Goal: Book appointment/travel/reservation

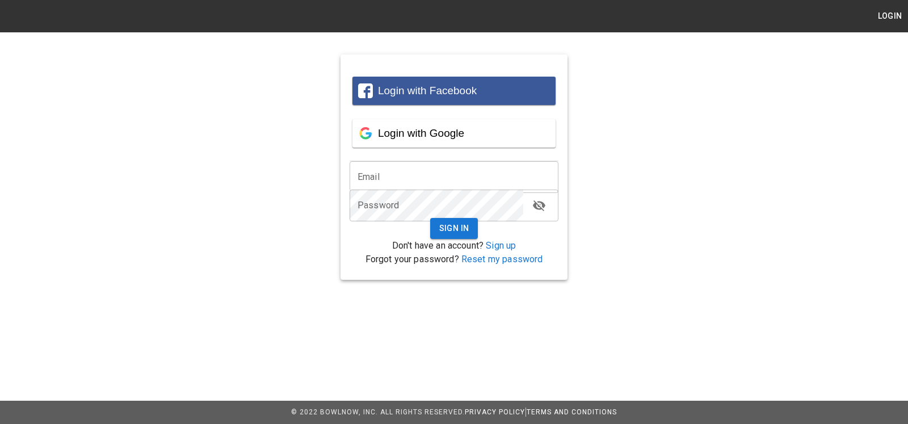
click at [457, 94] on span "Login with Facebook" at bounding box center [427, 91] width 99 height 12
click at [438, 135] on span "Login with Google" at bounding box center [421, 133] width 86 height 12
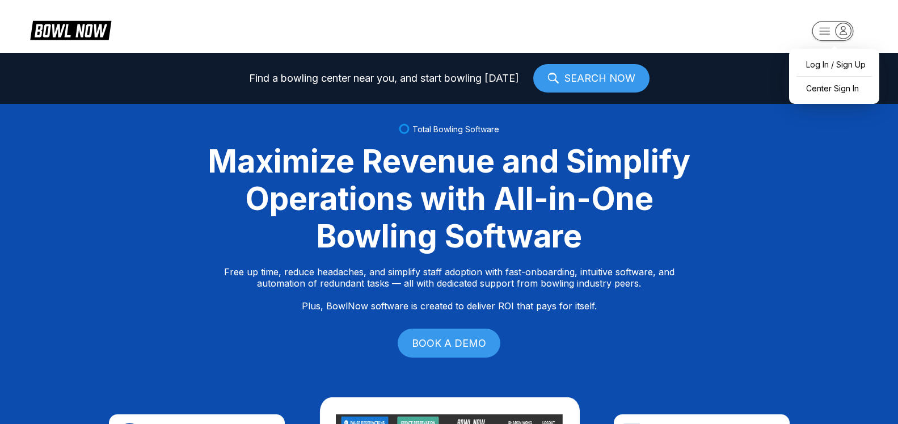
click at [846, 37] on icon "button" at bounding box center [843, 30] width 15 height 15
drag, startPoint x: 824, startPoint y: 82, endPoint x: 815, endPoint y: 82, distance: 8.5
click at [824, 82] on div "Center Sign In" at bounding box center [834, 88] width 79 height 20
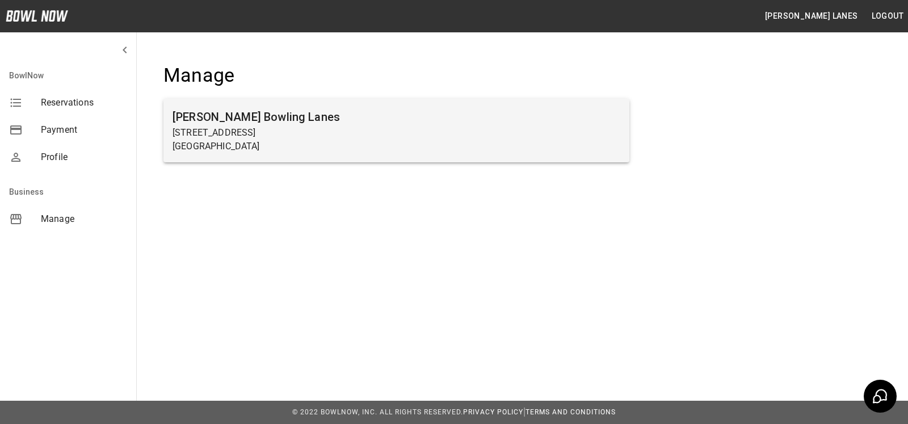
click at [310, 123] on h6 "[PERSON_NAME] Bowling Lanes" at bounding box center [397, 117] width 448 height 18
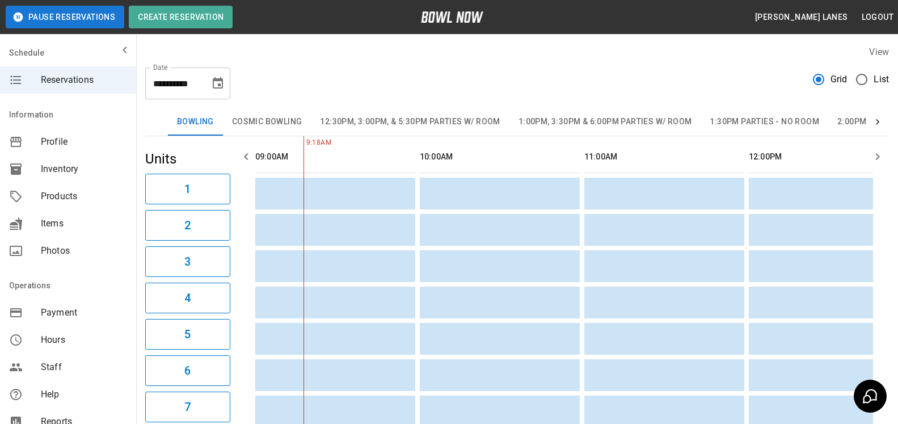
click at [876, 81] on span "List" at bounding box center [881, 80] width 15 height 14
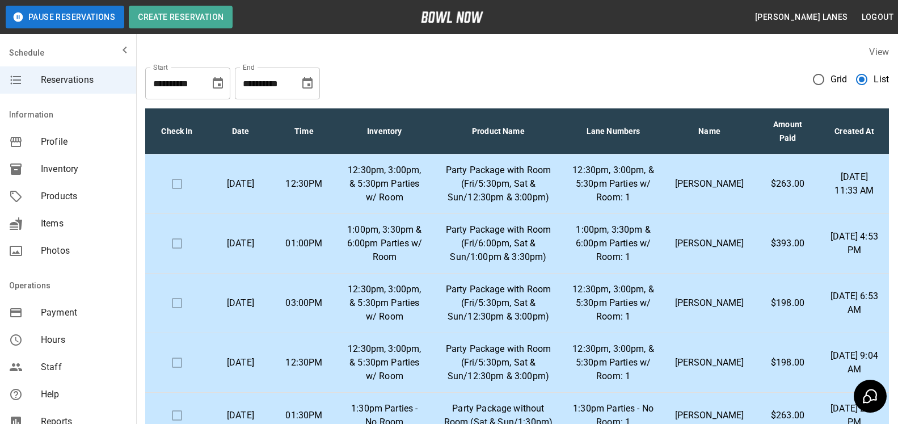
click at [303, 86] on icon "Choose date, selected date is Nov 14, 2025" at bounding box center [308, 82] width 10 height 11
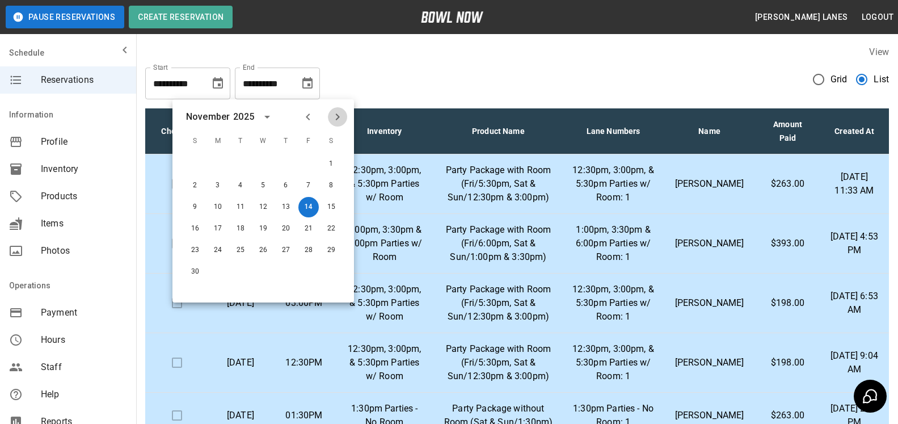
click at [339, 116] on icon "Next month" at bounding box center [338, 117] width 4 height 7
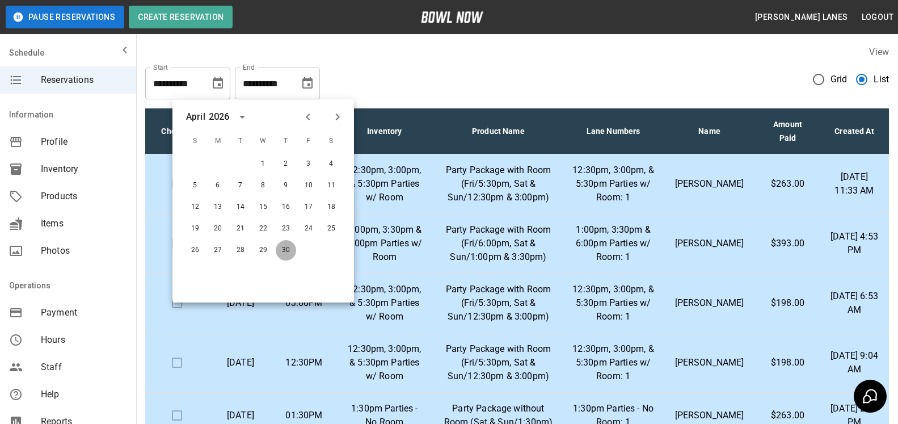
click at [287, 251] on button "30" at bounding box center [286, 250] width 20 height 20
type input "**********"
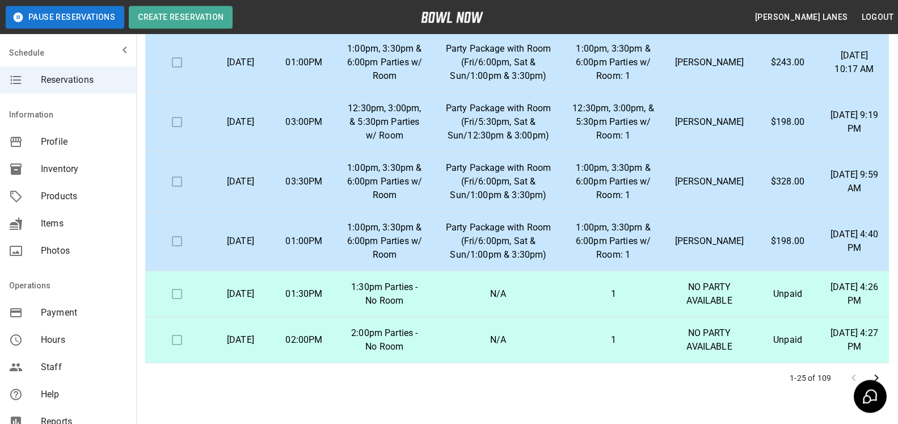
scroll to position [204, 0]
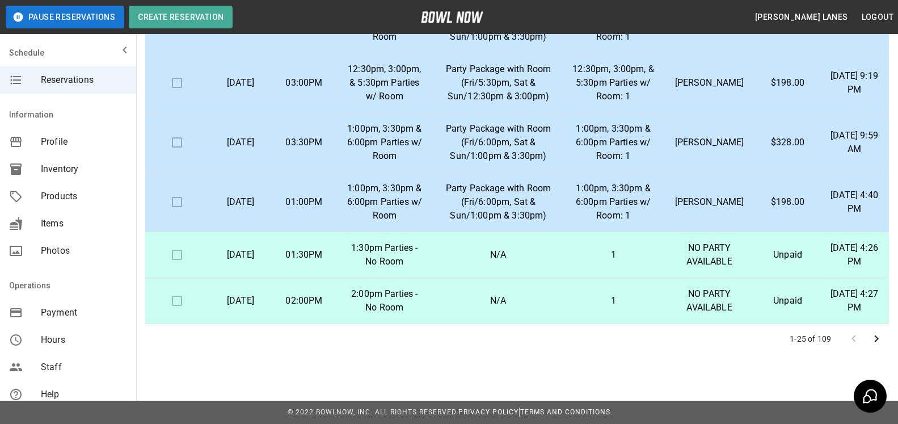
click at [882, 344] on icon "Go to next page" at bounding box center [877, 339] width 14 height 14
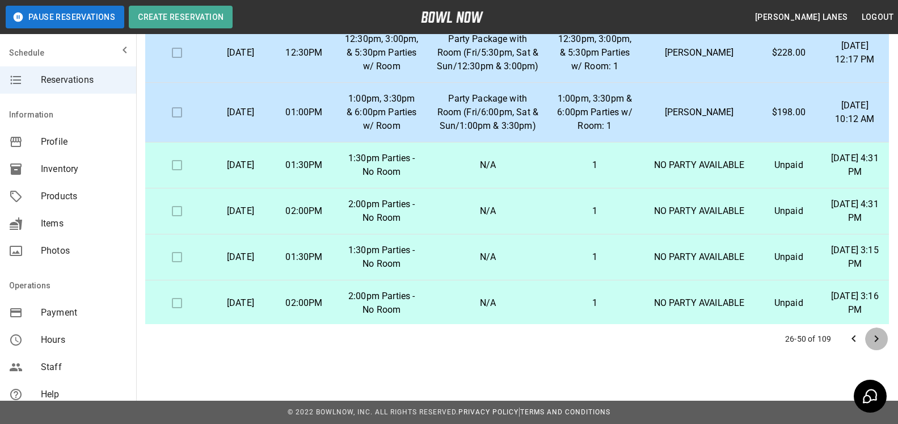
click at [877, 341] on icon "Go to next page" at bounding box center [877, 339] width 14 height 14
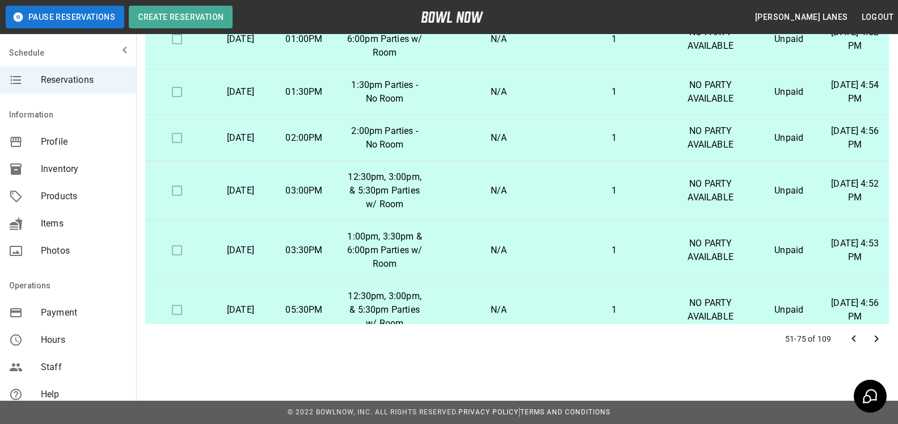
click at [874, 339] on icon "Go to next page" at bounding box center [877, 339] width 14 height 14
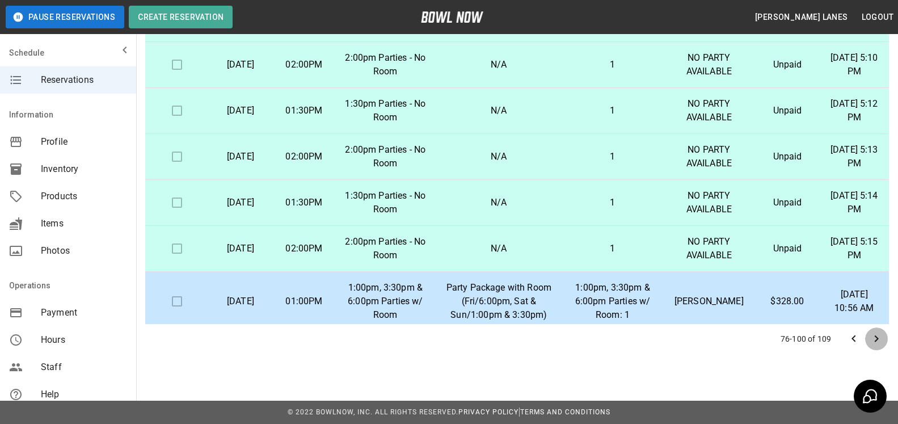
click at [876, 333] on icon "Go to next page" at bounding box center [877, 339] width 14 height 14
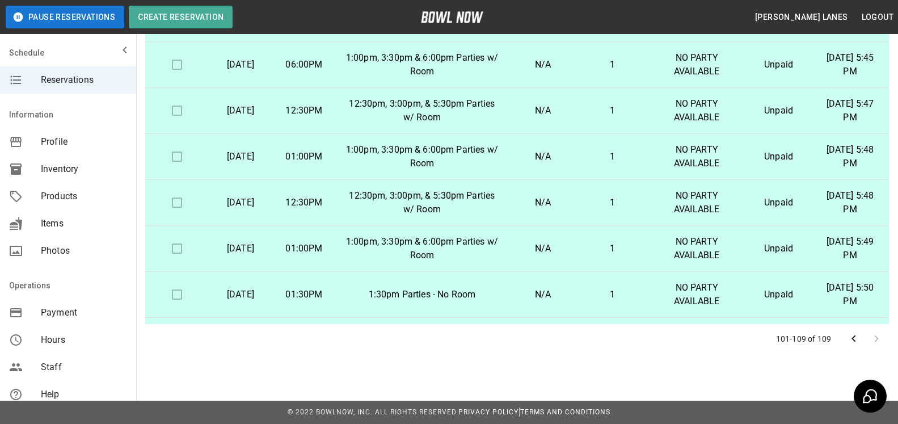
scroll to position [40, 0]
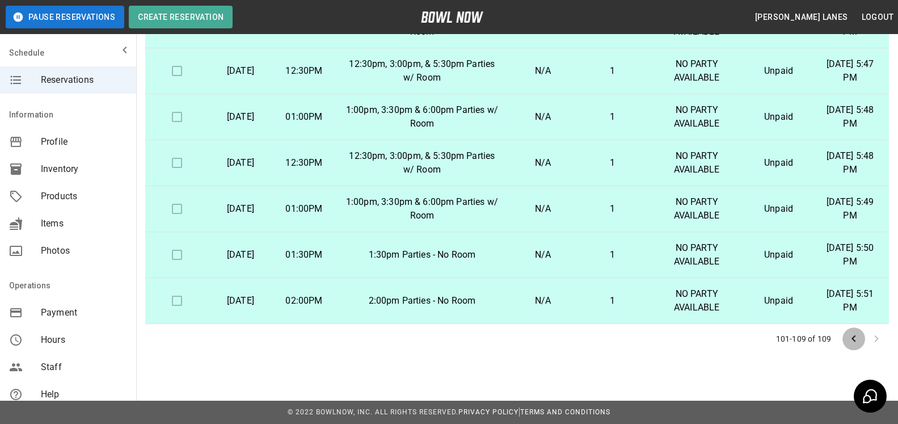
click at [852, 342] on icon "Go to previous page" at bounding box center [854, 339] width 14 height 14
click at [852, 341] on icon "Go to previous page" at bounding box center [854, 339] width 14 height 14
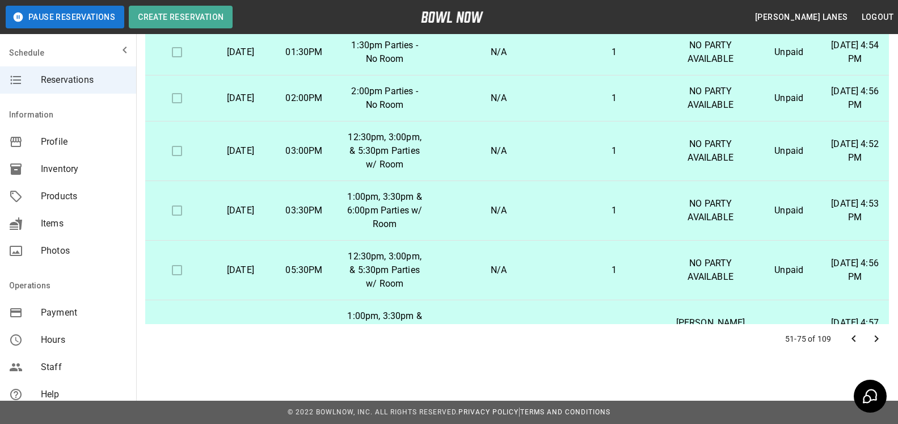
click at [852, 341] on icon "Go to previous page" at bounding box center [854, 339] width 14 height 14
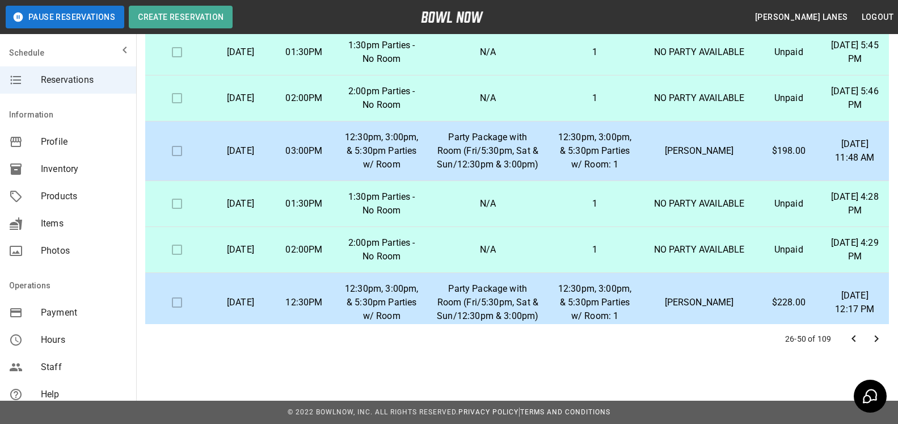
click at [852, 341] on icon "Go to previous page" at bounding box center [854, 339] width 14 height 14
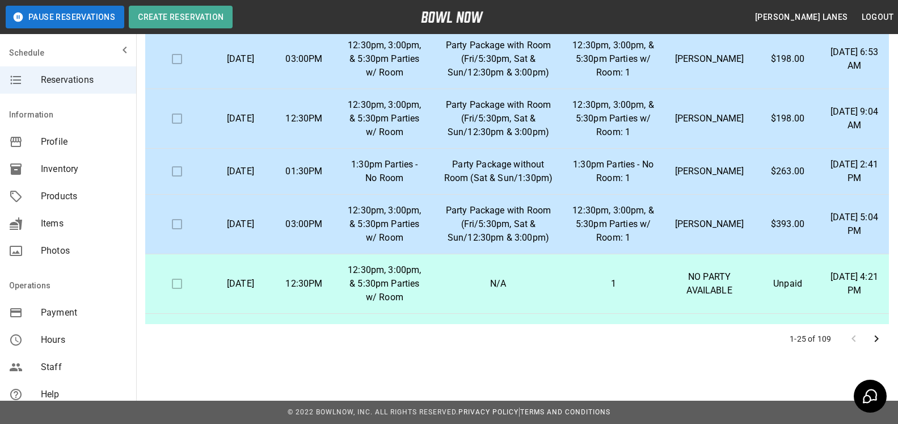
click at [852, 341] on div at bounding box center [865, 338] width 45 height 23
